Goal: Task Accomplishment & Management: Use online tool/utility

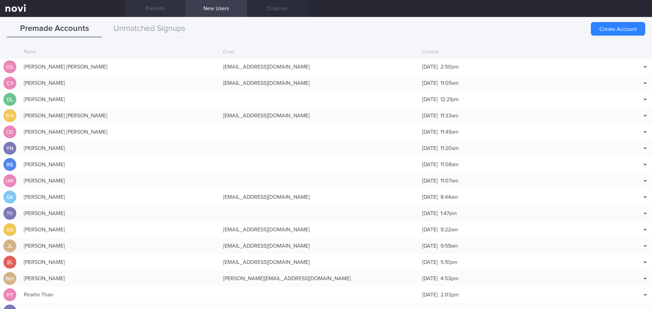
scroll to position [305, 0]
drag, startPoint x: 612, startPoint y: 31, endPoint x: 2, endPoint y: 45, distance: 610.6
click at [612, 31] on button "Create Account" at bounding box center [617, 29] width 54 height 14
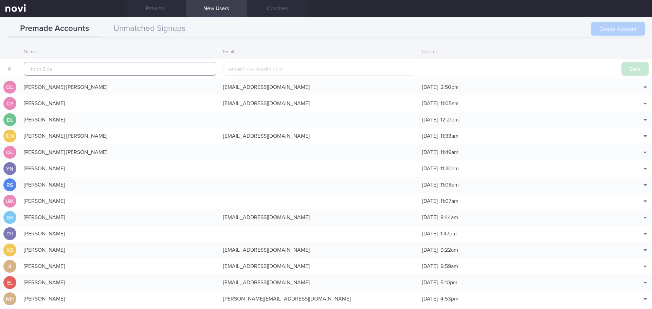
scroll to position [16, 0]
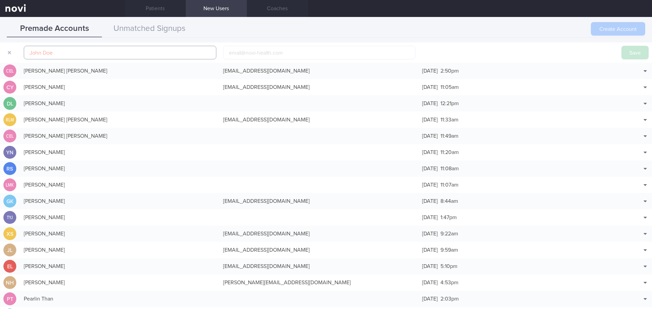
click at [117, 51] on input "text" at bounding box center [120, 53] width 192 height 14
paste input "[PERSON_NAME], [PERSON_NAME]"
type input "[PERSON_NAME], [PERSON_NAME]"
click at [631, 51] on button "Save" at bounding box center [634, 53] width 27 height 14
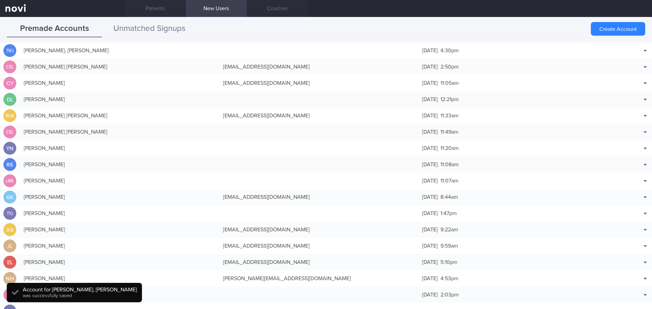
click at [181, 29] on button "Unmatched Signups" at bounding box center [149, 28] width 95 height 17
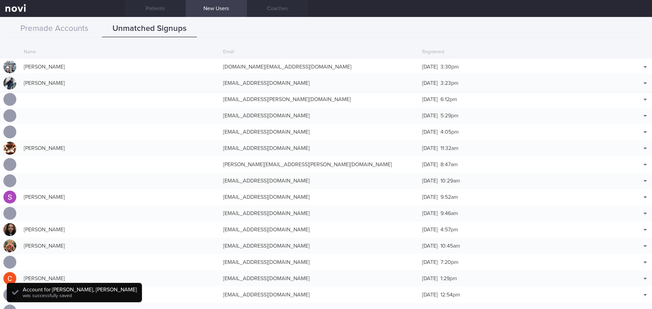
click at [628, 76] on button "Match with..." at bounding box center [627, 77] width 44 height 10
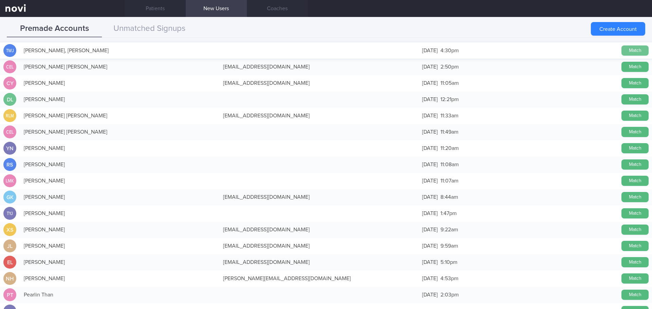
click at [626, 50] on button "Match" at bounding box center [634, 50] width 27 height 10
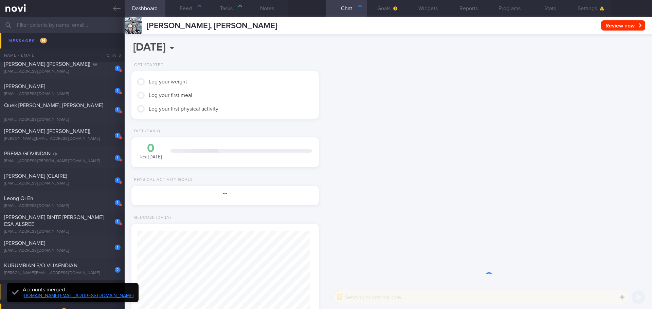
scroll to position [85, 170]
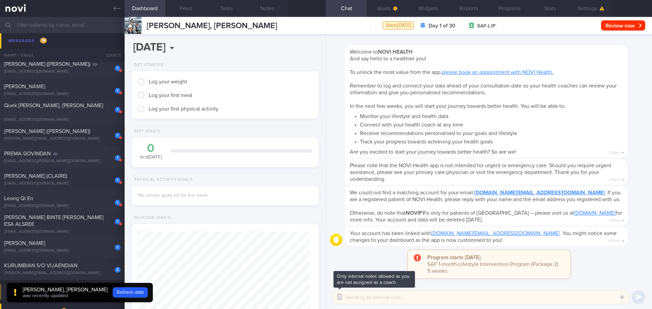
click at [340, 298] on button "button" at bounding box center [339, 297] width 12 height 12
click at [338, 297] on button "button" at bounding box center [339, 297] width 12 height 12
click at [626, 100] on div "Welcome to NOVI HEALTH And say hello to a healthier you! To unlock the most val…" at bounding box center [496, 97] width 303 height 120
